Goal: Task Accomplishment & Management: Use online tool/utility

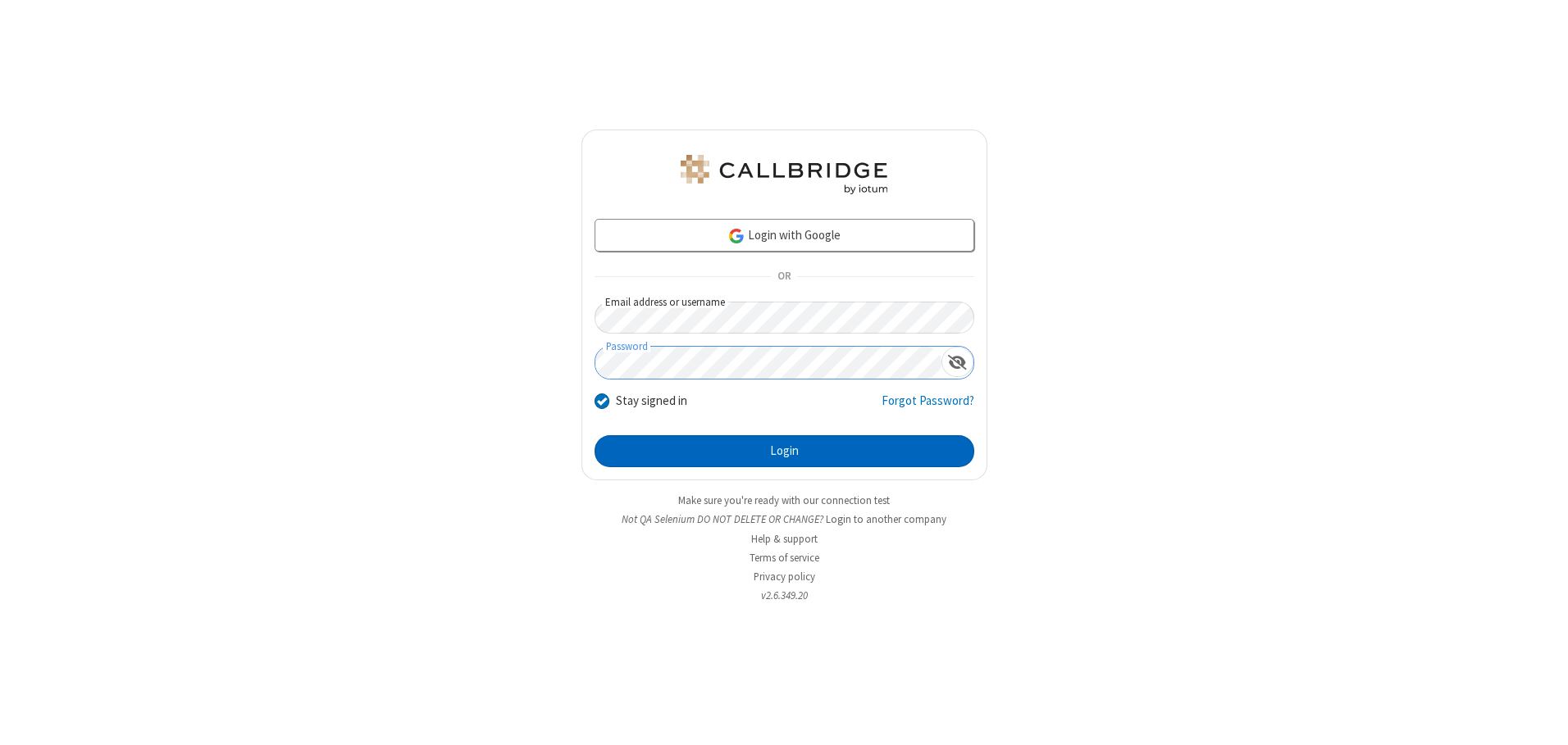
click at [784, 451] on button "Login" at bounding box center [784, 452] width 380 height 33
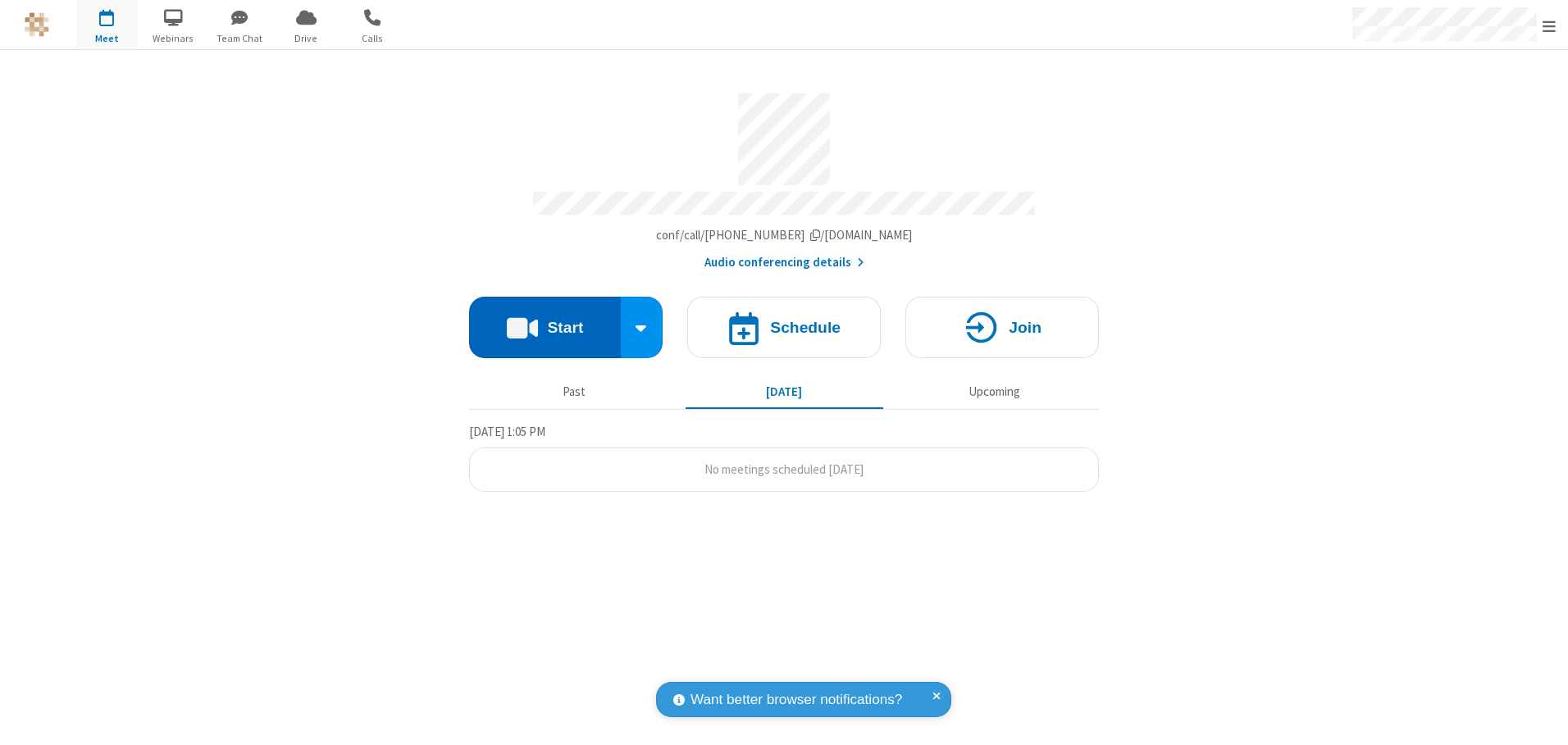
click at [544, 321] on button "Start" at bounding box center [544, 327] width 152 height 61
